Goal: Task Accomplishment & Management: Manage account settings

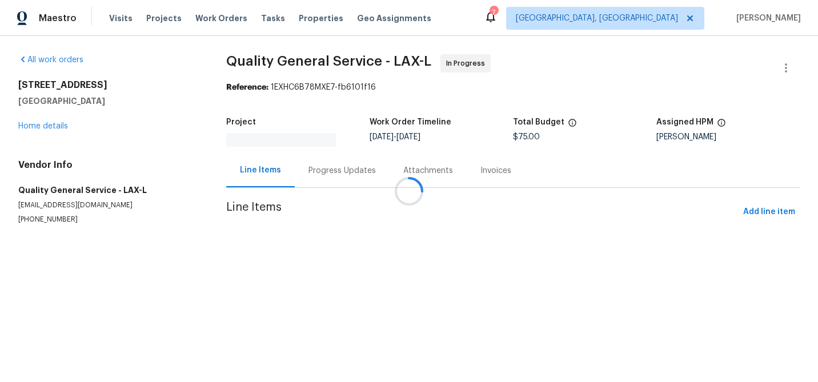
click at [341, 166] on div at bounding box center [409, 191] width 818 height 382
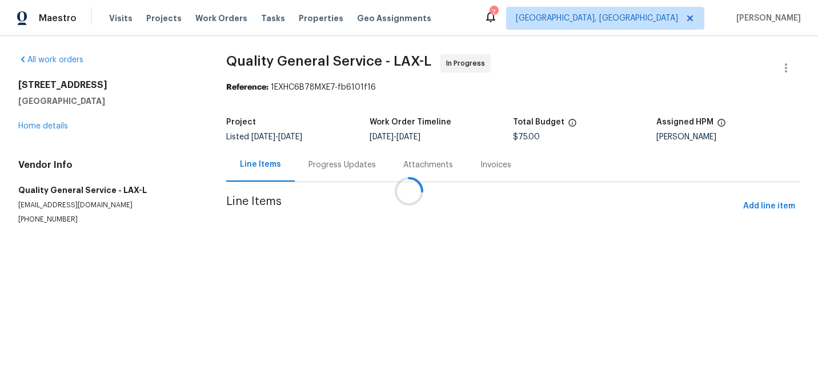
click at [341, 170] on div at bounding box center [409, 191] width 818 height 382
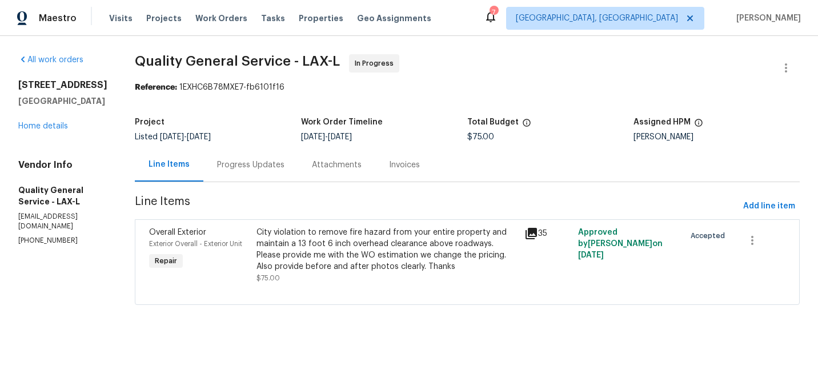
click at [350, 170] on div "Attachments" at bounding box center [337, 164] width 50 height 11
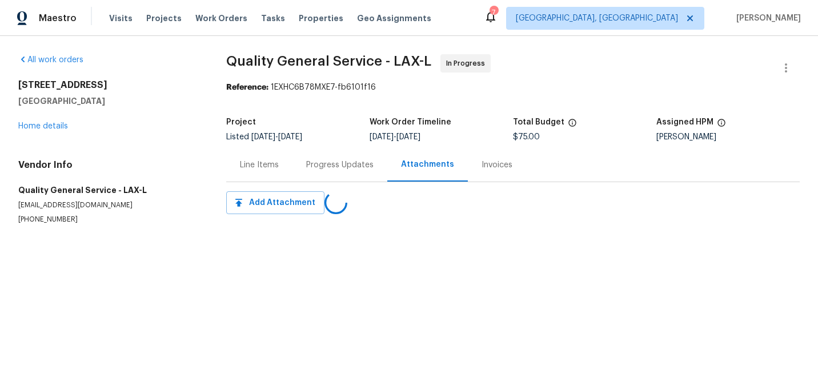
click at [315, 170] on div "Progress Updates" at bounding box center [339, 164] width 67 height 11
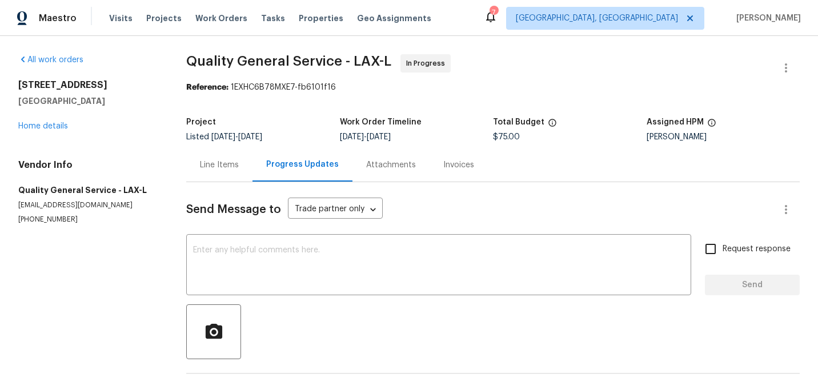
click at [235, 167] on div "Line Items" at bounding box center [219, 164] width 39 height 11
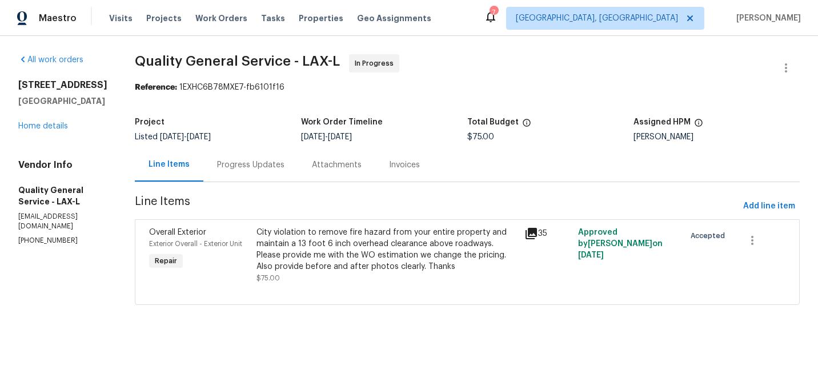
click at [391, 249] on div "City violation to remove fire hazard from your entire property and maintain a 1…" at bounding box center [387, 250] width 261 height 46
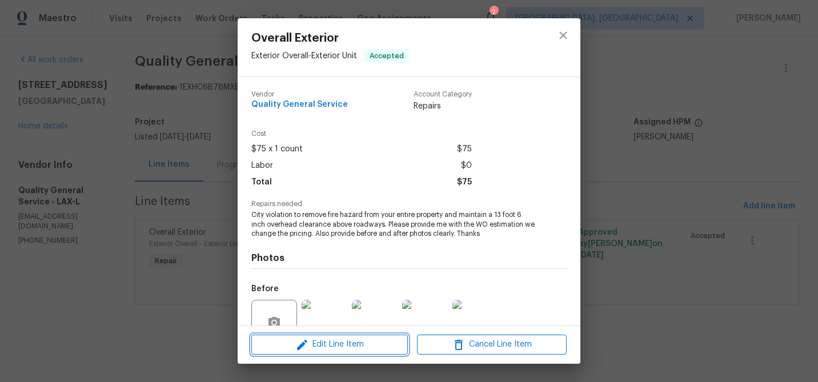
click at [370, 347] on span "Edit Line Item" at bounding box center [330, 345] width 150 height 14
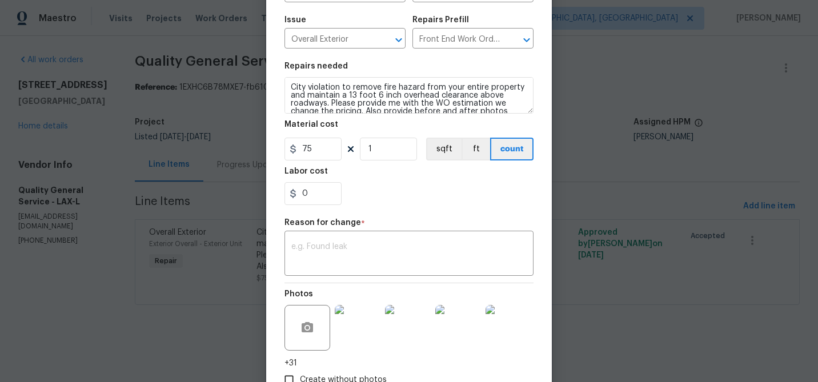
scroll to position [193, 0]
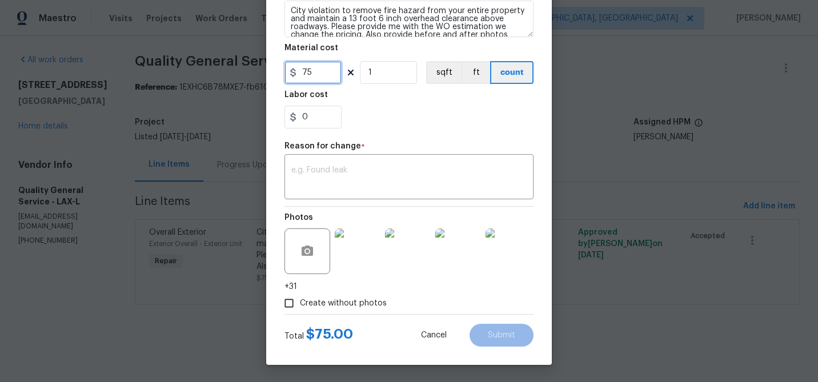
click at [318, 70] on input "75" at bounding box center [313, 72] width 57 height 23
type input "225"
click at [399, 169] on textarea at bounding box center [408, 178] width 235 height 24
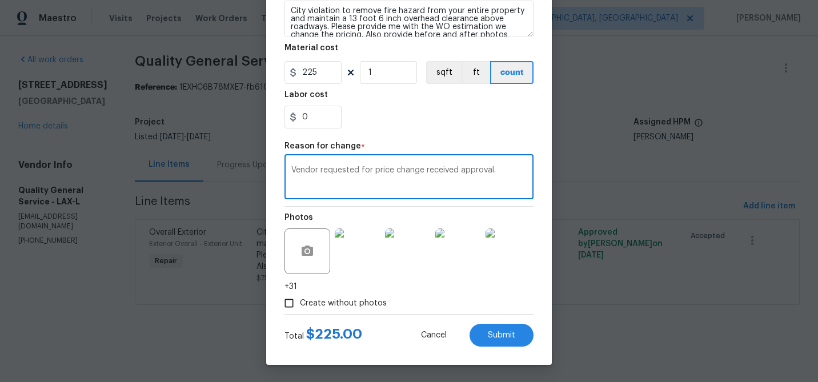
type textarea "Vendor requested for price change received approval."
click at [290, 303] on input "Create without photos" at bounding box center [289, 304] width 22 height 22
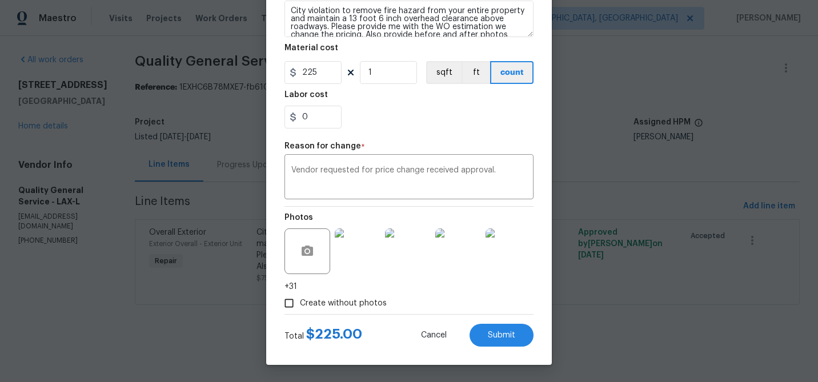
click at [287, 302] on input "Create without photos" at bounding box center [289, 304] width 22 height 22
click at [312, 307] on span "Create without photos" at bounding box center [343, 304] width 87 height 12
click at [300, 307] on input "Create without photos" at bounding box center [289, 304] width 22 height 22
checkbox input "false"
click at [504, 338] on span "Submit" at bounding box center [501, 335] width 27 height 9
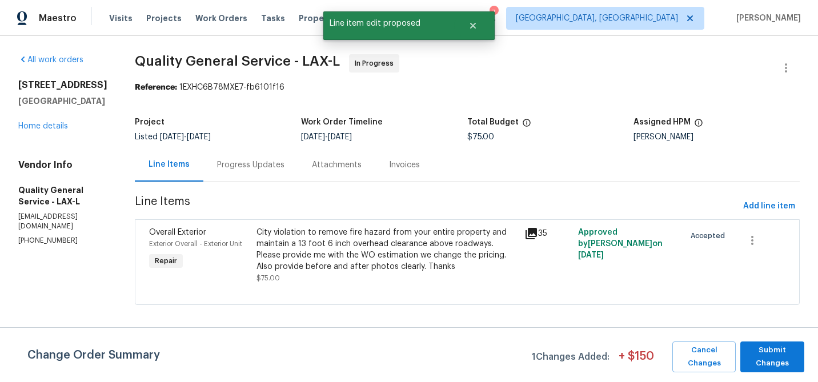
scroll to position [0, 0]
click at [235, 156] on div "Progress Updates" at bounding box center [250, 165] width 95 height 34
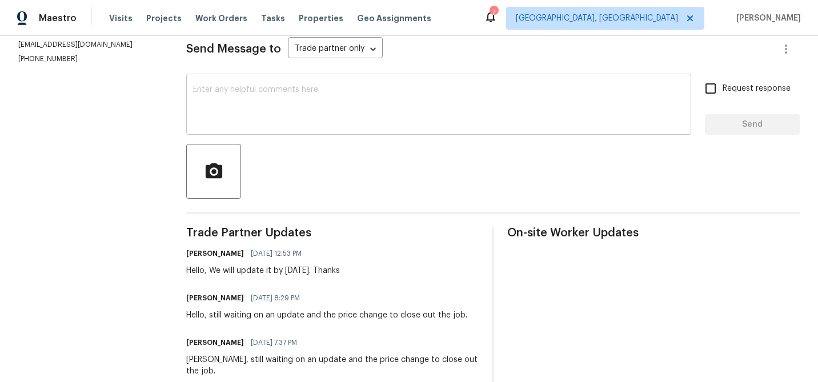
scroll to position [157, 0]
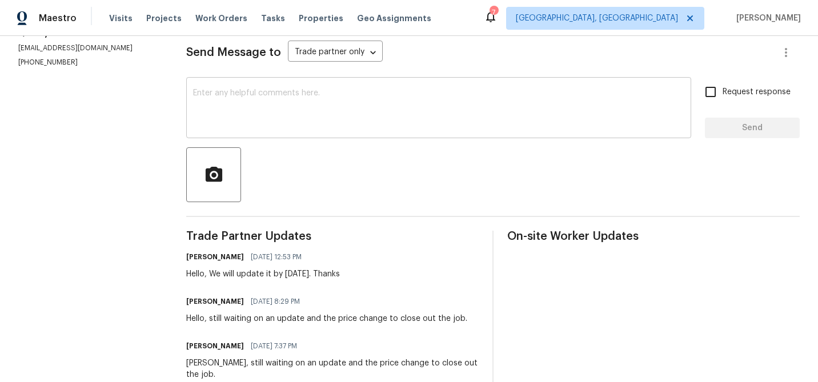
click at [307, 113] on textarea at bounding box center [438, 109] width 491 height 40
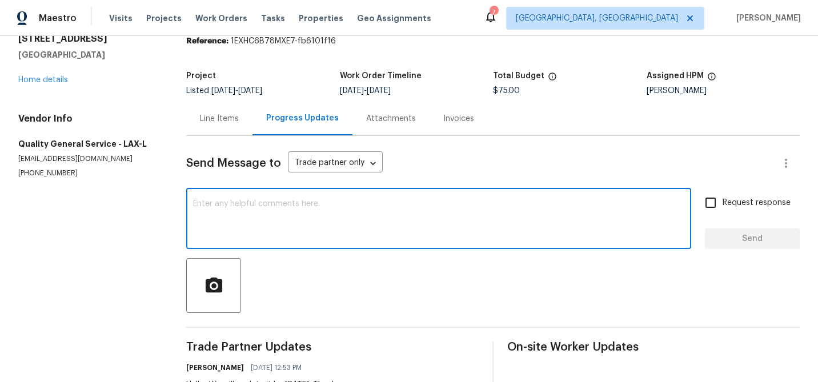
scroll to position [43, 0]
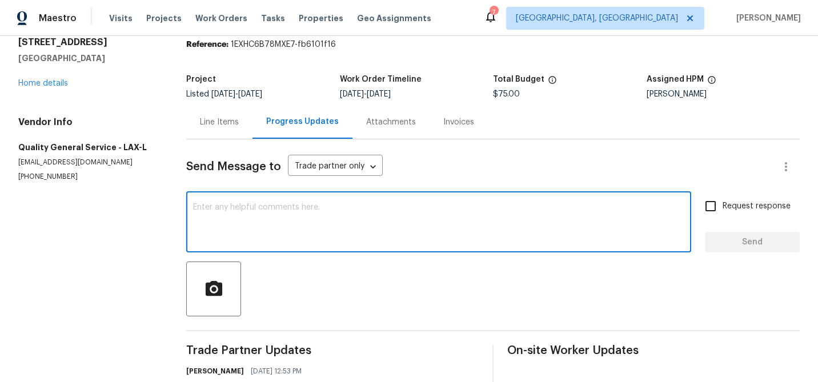
click at [385, 110] on div "Attachments" at bounding box center [391, 122] width 77 height 34
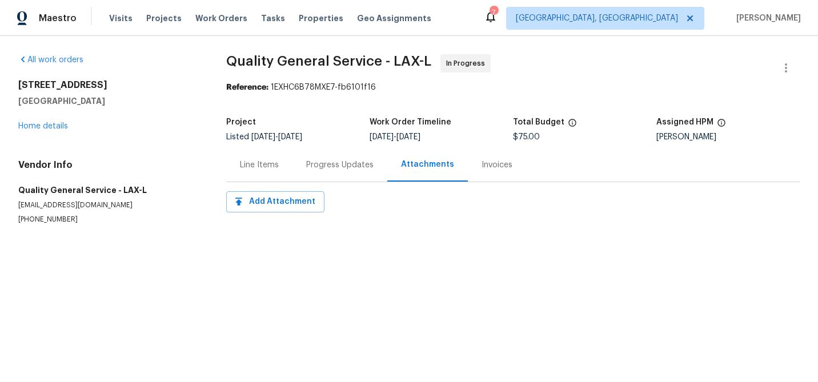
click at [331, 162] on div "Progress Updates" at bounding box center [339, 164] width 67 height 11
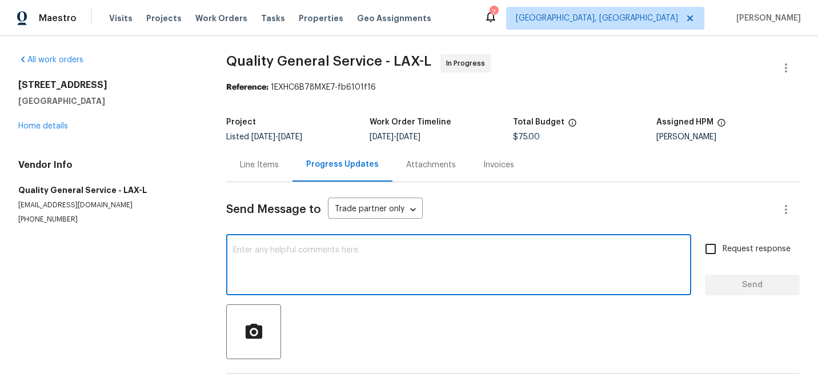
click at [331, 274] on textarea at bounding box center [458, 266] width 451 height 40
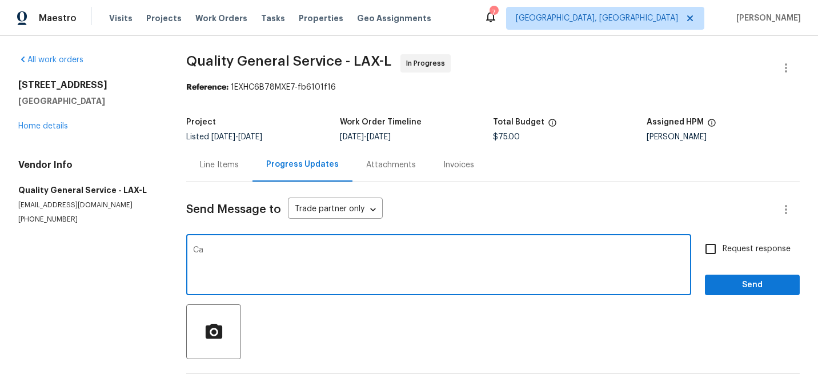
type textarea "C"
type textarea "I update the price can u please attach the invoice?..."
click at [716, 251] on input "Request response" at bounding box center [711, 249] width 24 height 24
checkbox input "true"
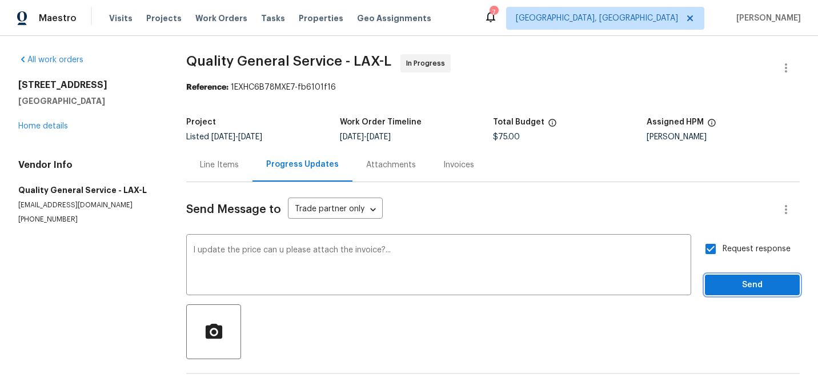
click at [722, 290] on span "Send" at bounding box center [752, 285] width 77 height 14
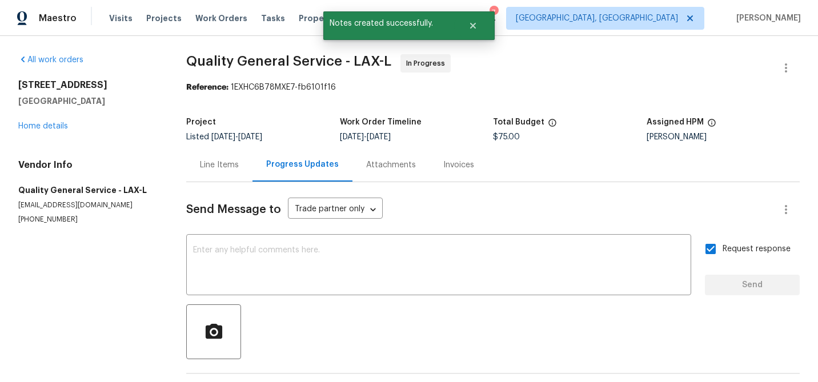
click at [233, 169] on div "Line Items" at bounding box center [219, 164] width 39 height 11
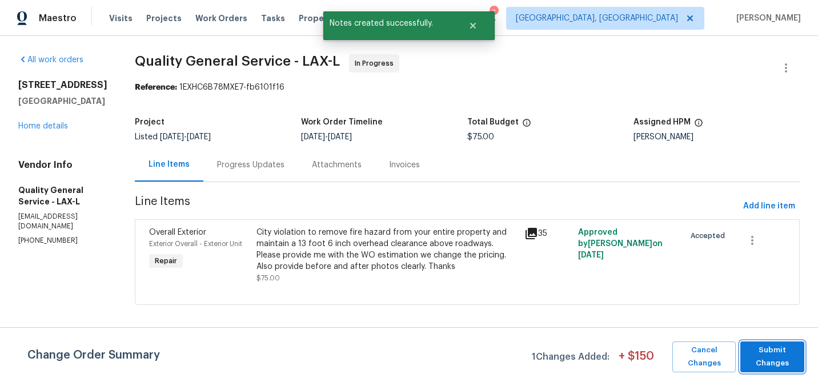
click at [796, 359] on span "Submit Changes" at bounding box center [772, 357] width 53 height 26
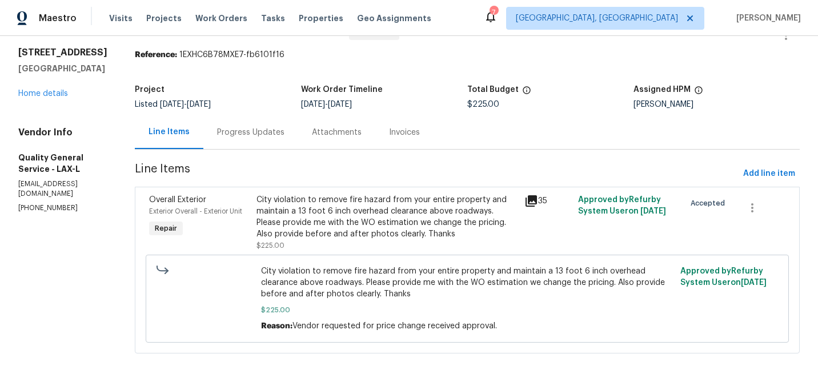
scroll to position [31, 0]
click at [754, 211] on icon "button" at bounding box center [753, 209] width 14 height 14
click at [619, 166] on div at bounding box center [409, 191] width 818 height 382
click at [234, 146] on div "Progress Updates" at bounding box center [250, 134] width 95 height 34
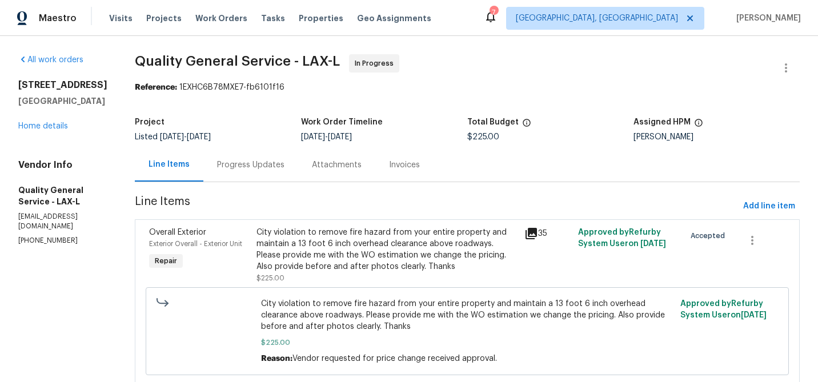
scroll to position [37, 0]
